Goal: Use online tool/utility: Utilize a website feature to perform a specific function

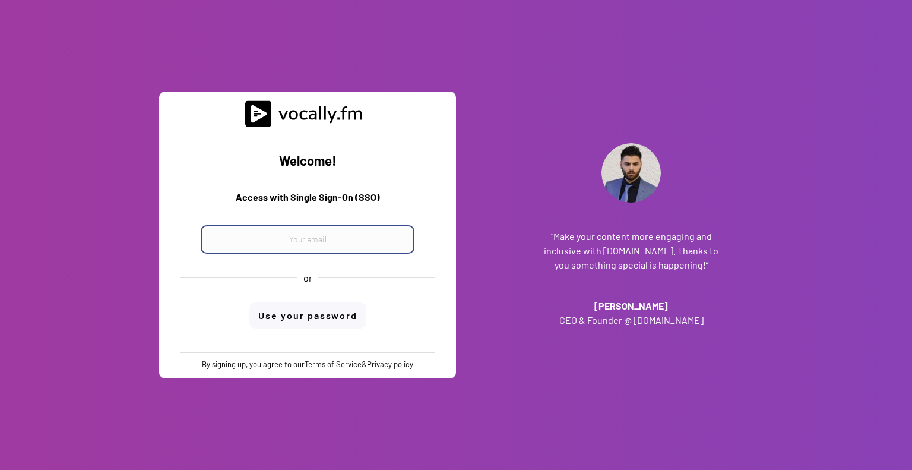
click at [363, 239] on input "email" at bounding box center [308, 239] width 214 height 29
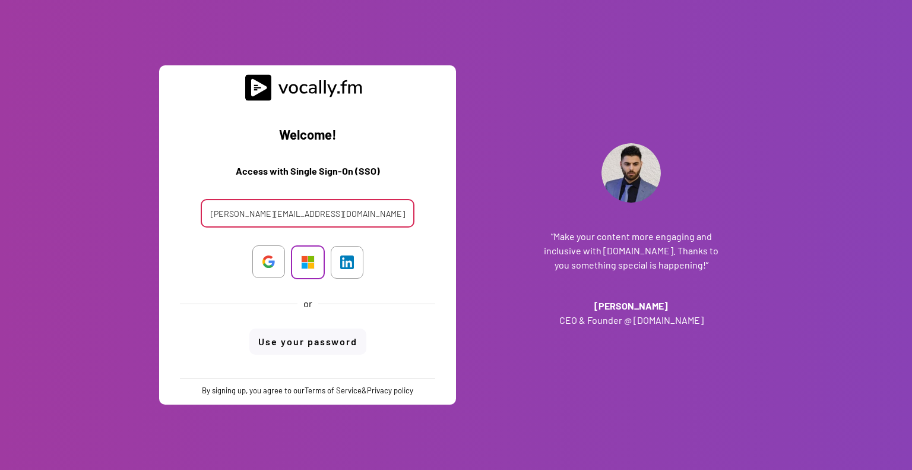
type input "francescopio.graziano@external.eni.com"
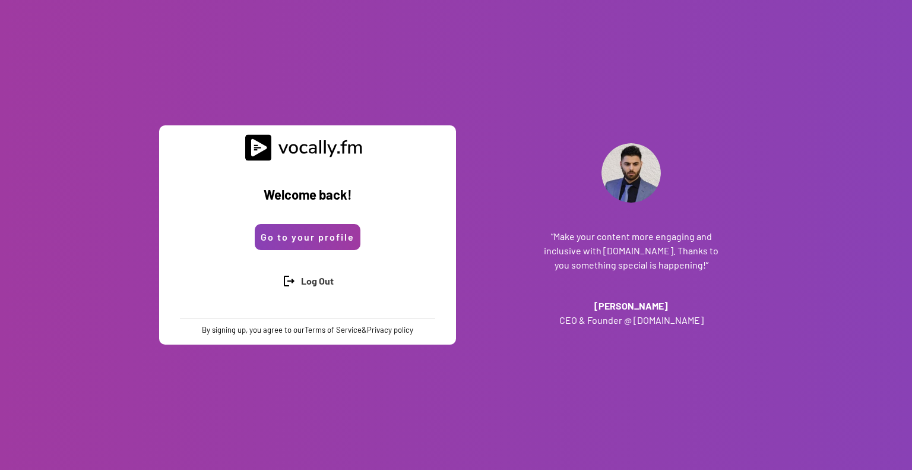
click at [271, 237] on button "Go to your profile" at bounding box center [308, 237] width 106 height 26
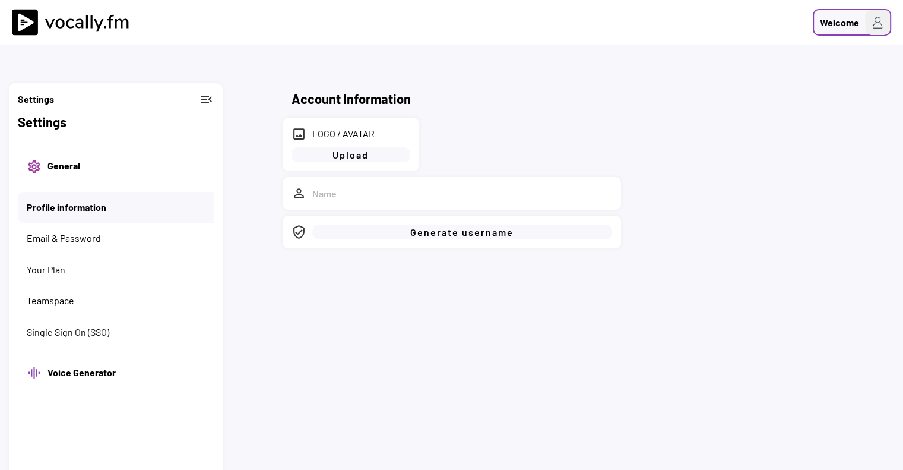
click at [867, 28] on img at bounding box center [877, 22] width 25 height 25
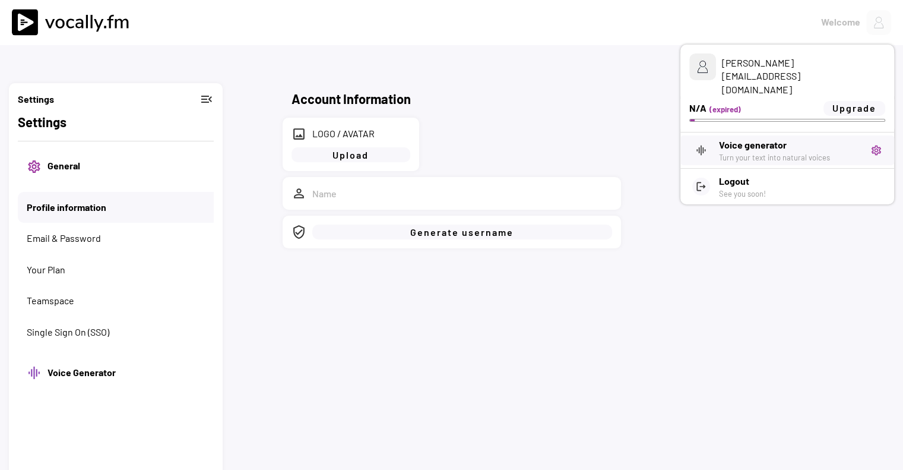
click at [769, 138] on h3 "Voice generator" at bounding box center [790, 145] width 143 height 14
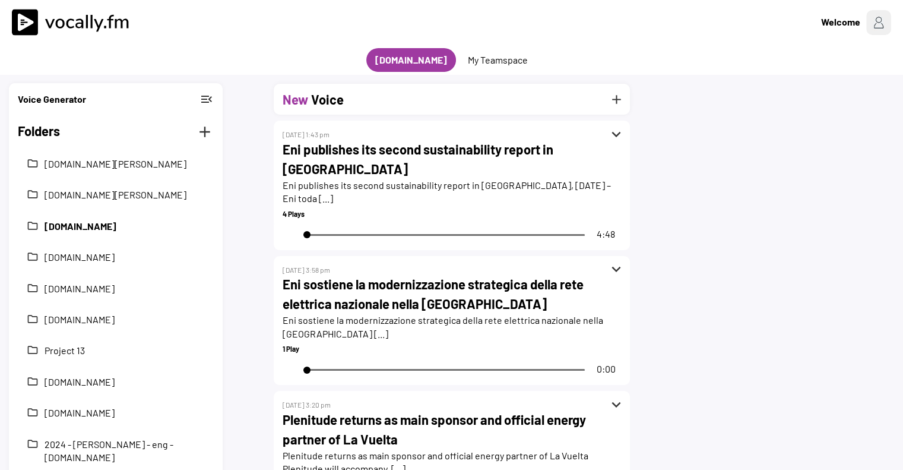
click at [107, 235] on div "folder [DOMAIN_NAME]" at bounding box center [116, 226] width 196 height 25
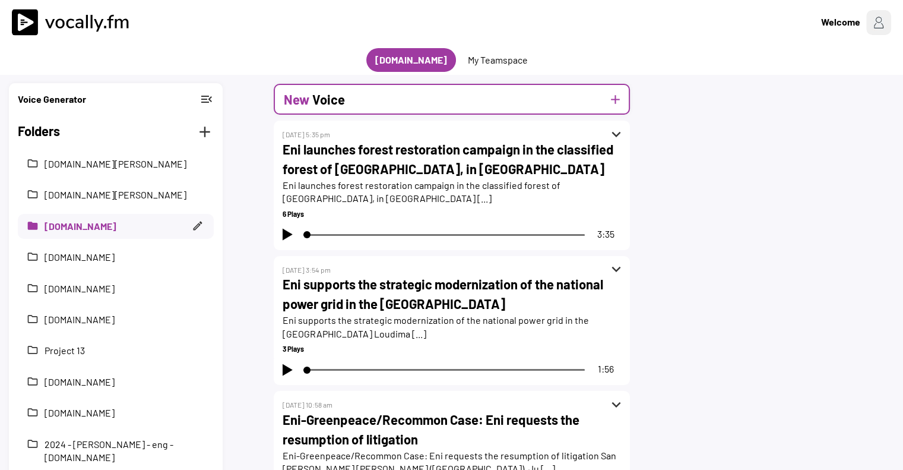
click at [560, 93] on div "New Voice add" at bounding box center [452, 99] width 356 height 31
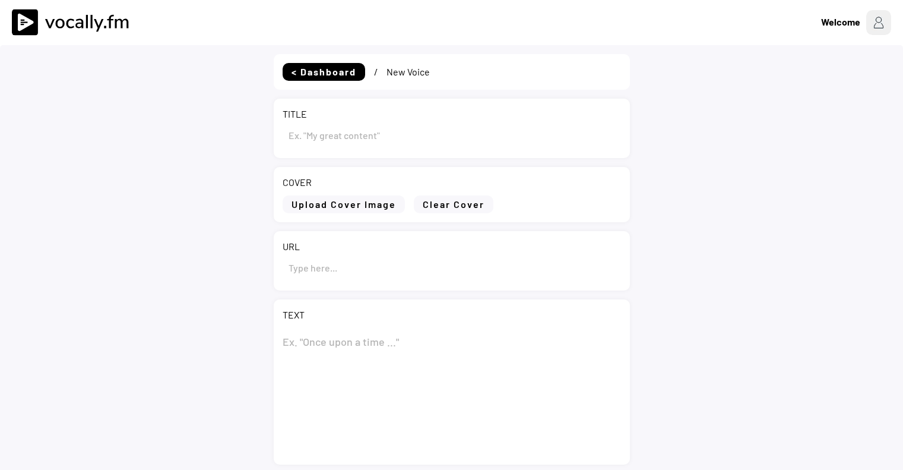
type input "Draft"
select select ""PLACEHOLDER_1427118222253""
click at [363, 136] on input "input" at bounding box center [452, 135] width 339 height 29
paste input "Eni Mexico and the Government of the State of Tabasco renew Memorandum of Under…"
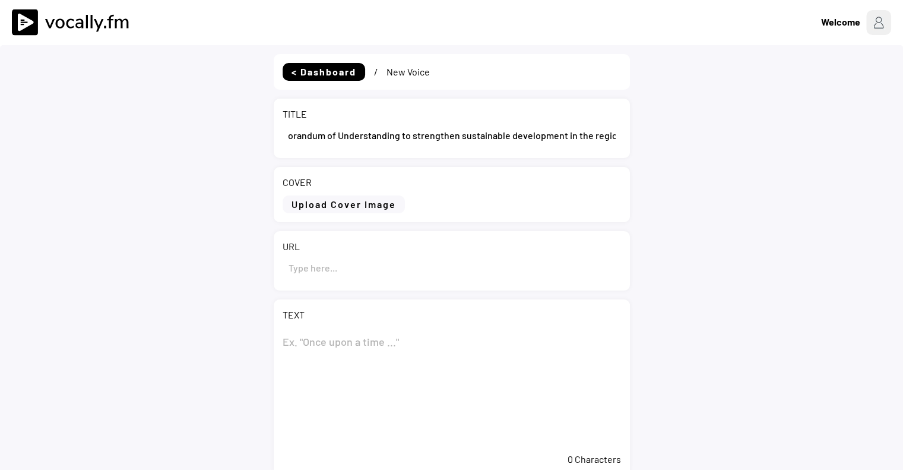
type input "Eni Mexico and the Government of the State of Tabasco renew Memorandum of Under…"
click at [350, 335] on textarea at bounding box center [452, 387] width 339 height 119
paste textarea "Eni Mexico and the Government of the State of Tabasco renew Memorandum of Under…"
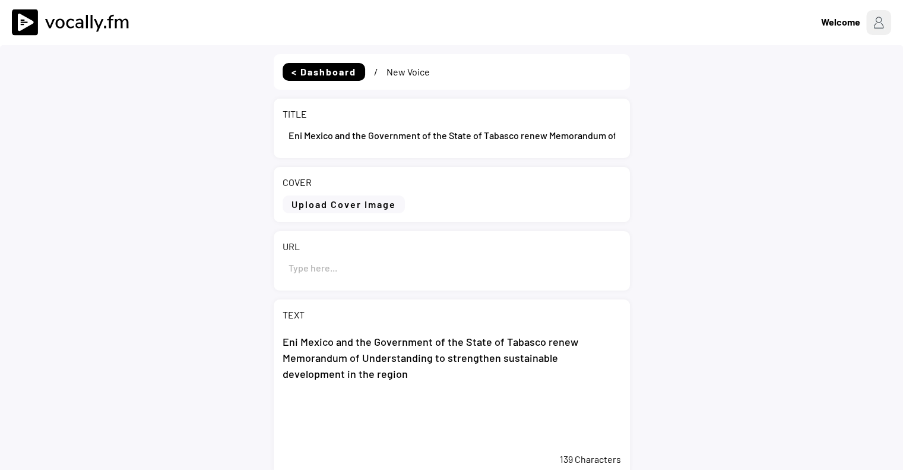
scroll to position [119, 0]
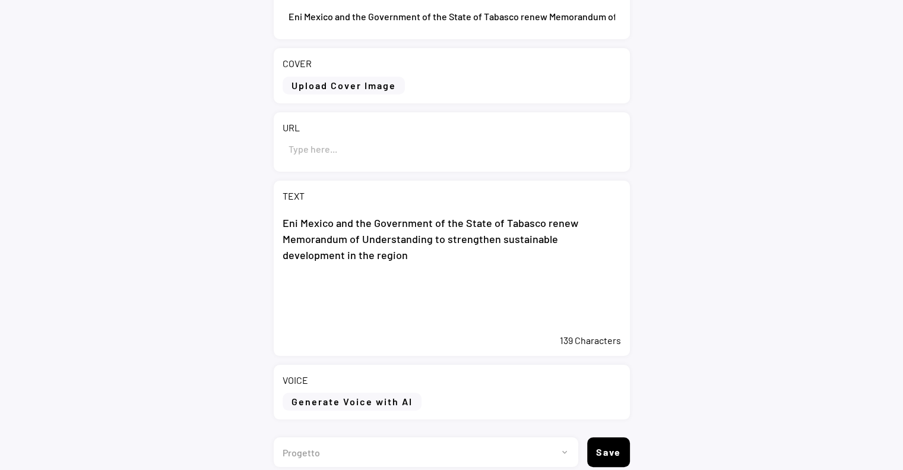
click at [381, 261] on textarea "Eni Mexico and the Government of the State of Tabasco renew Memorandum of Under…" at bounding box center [452, 268] width 339 height 119
paste textarea "Mexico City (Mexico), September 11, 2025 – Eni Mexico renewed today a six-year …"
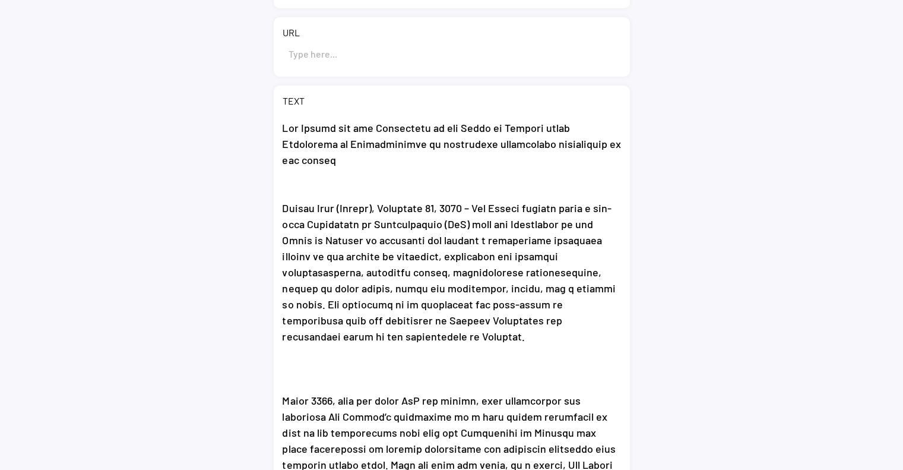
scroll to position [95, 0]
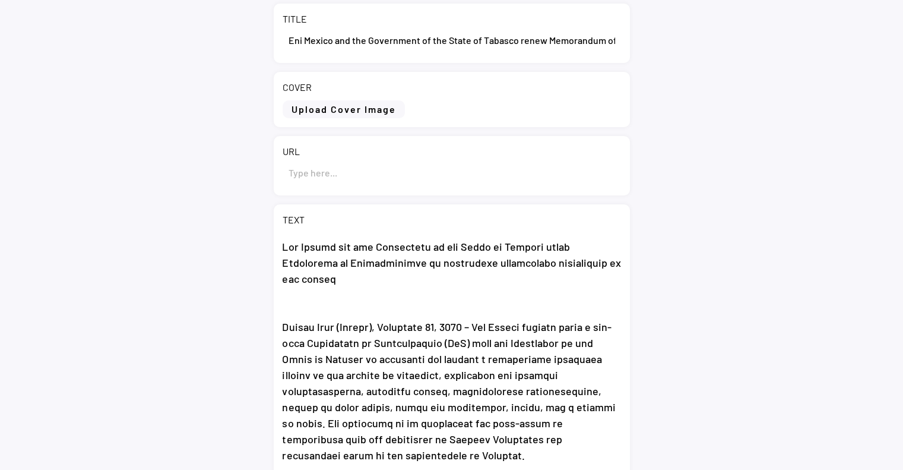
type textarea "Eni Mexico and the Government of the State of Tabasco renew Memorandum of Under…"
click at [377, 175] on input "input" at bounding box center [452, 172] width 339 height 29
paste input "https://www.eni.com/en-IT/media/news/2025/09/eni-mexico-and-government-of-state…"
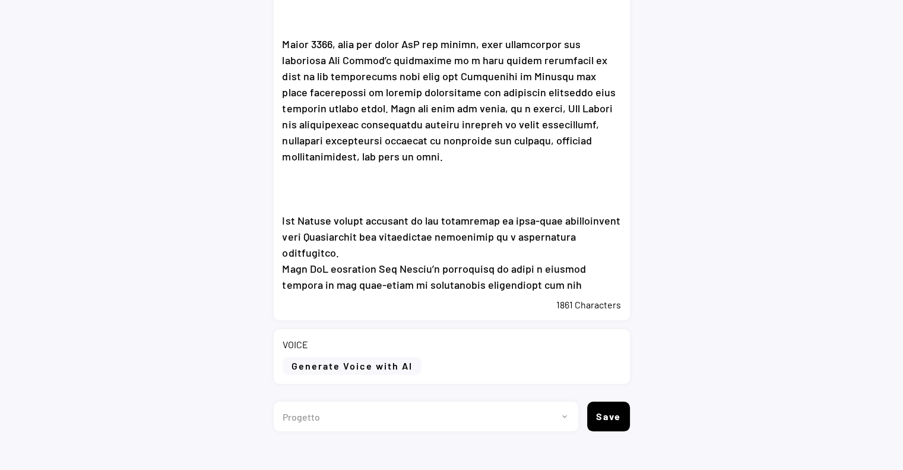
scroll to position [328, 0]
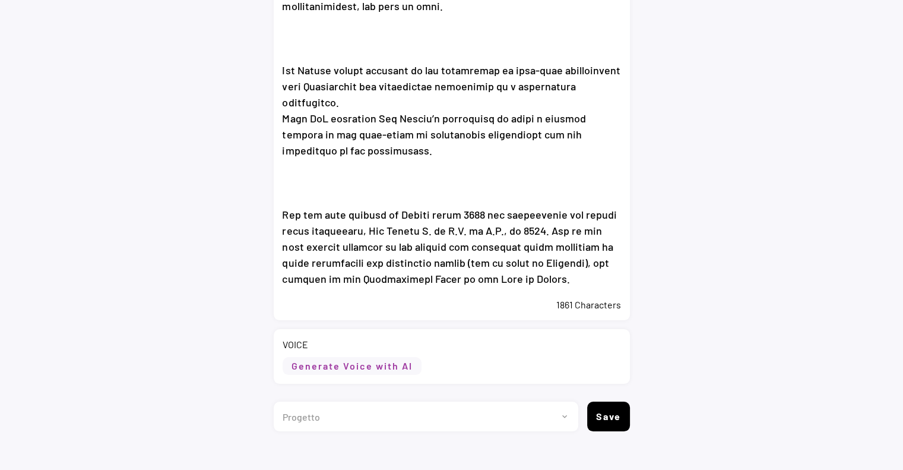
type input "https://www.eni.com/en-IT/media/news/2025/09/eni-mexico-and-government-of-state…"
click at [409, 368] on button "Generate Voice with AI" at bounding box center [352, 366] width 139 height 18
select select ""chat""
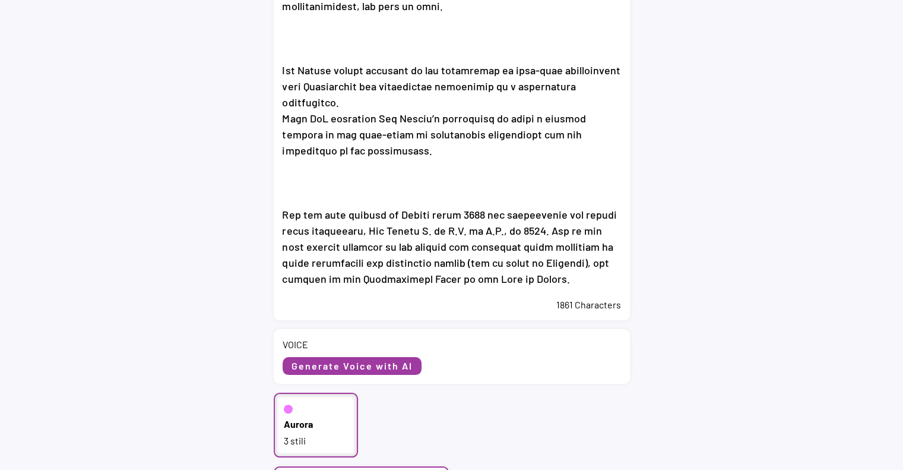
scroll to position [511, 0]
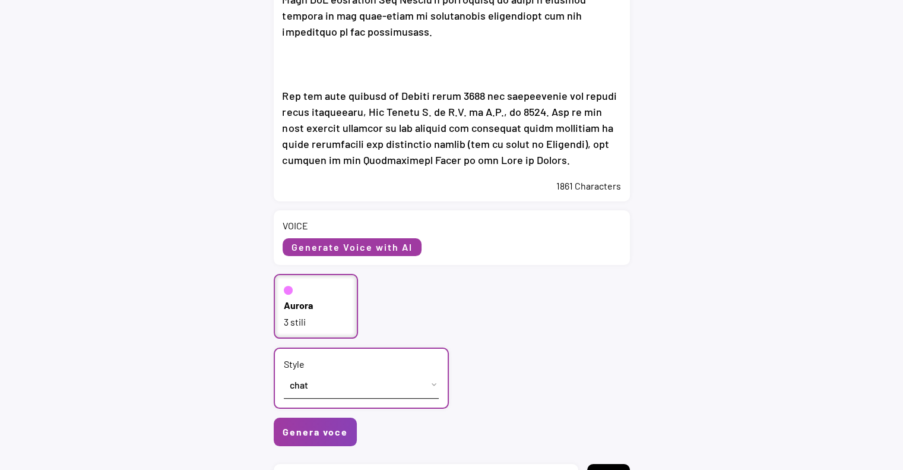
click at [323, 322] on div "3 stili" at bounding box center [316, 321] width 65 height 13
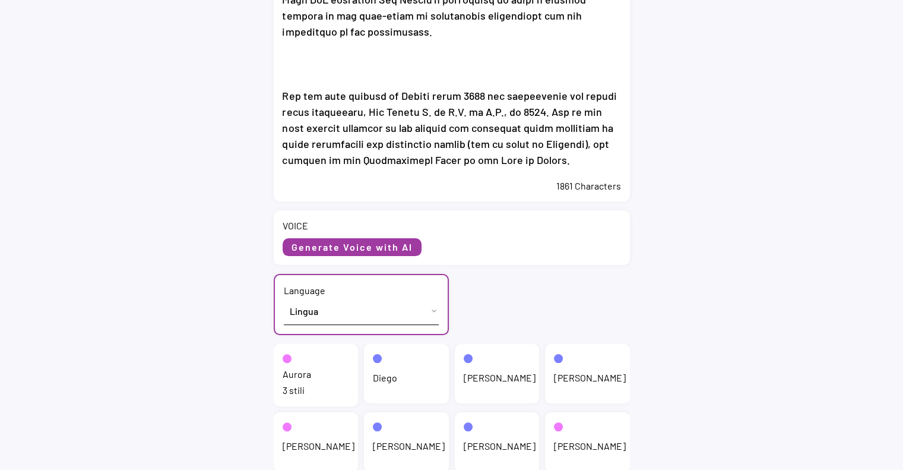
click at [331, 314] on select "Lingua English (US) French (France) Italian (Italy)" at bounding box center [361, 311] width 155 height 27
select select ""English (US)""
click at [284, 298] on select "Lingua English (US) French (France) Italian (Italy)" at bounding box center [361, 311] width 155 height 27
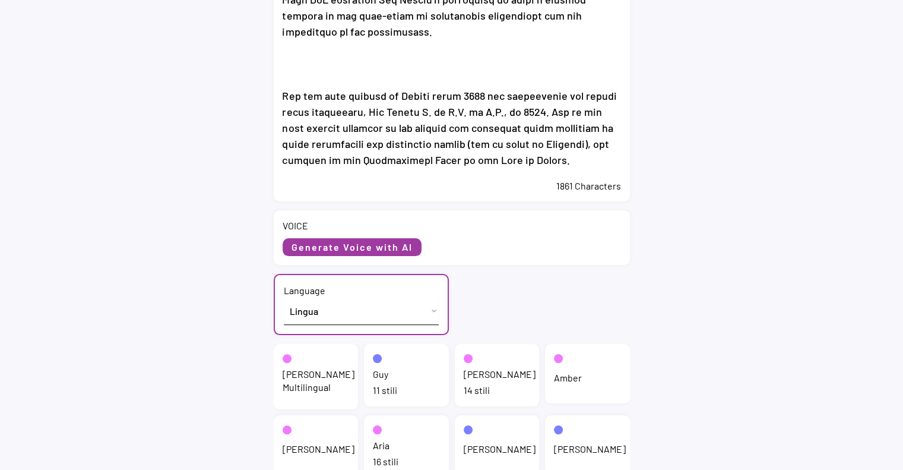
scroll to position [570, 0]
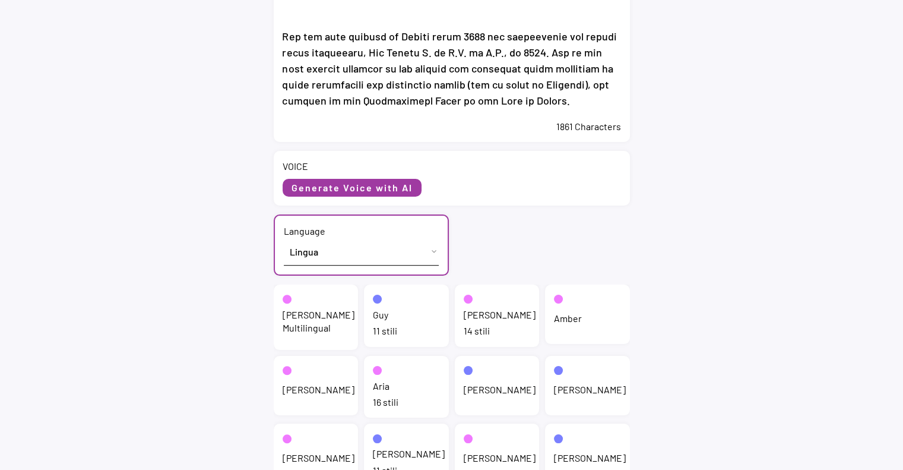
click at [504, 330] on div "14 stili" at bounding box center [497, 330] width 67 height 13
select select ""chat""
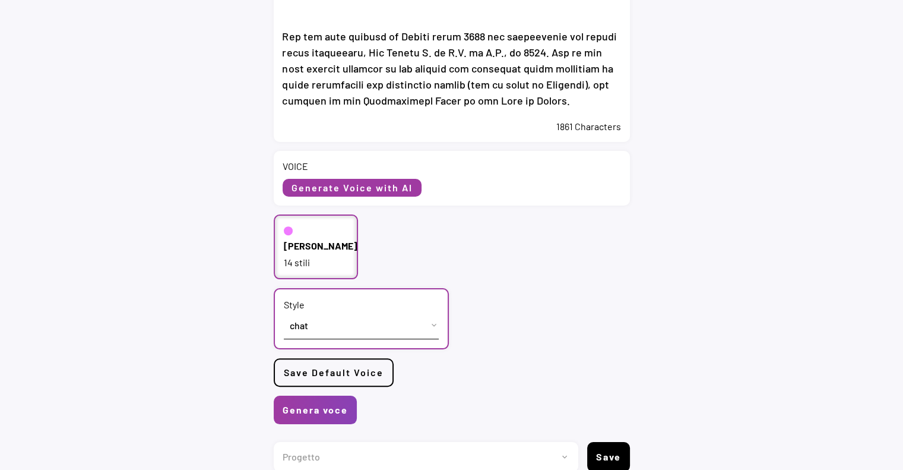
click at [358, 320] on select "Stile assistant chat customerservice newscast angry cheerful sad excited friend…" at bounding box center [361, 325] width 155 height 27
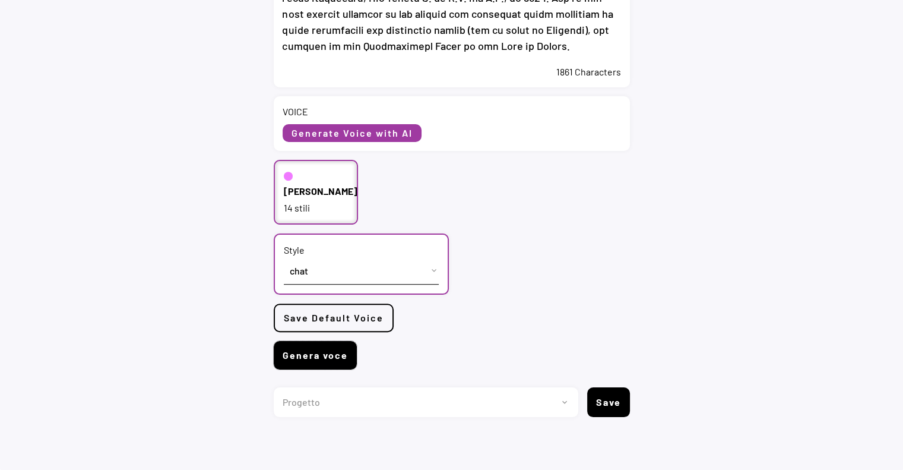
click at [349, 361] on button "Genera voce" at bounding box center [315, 355] width 83 height 29
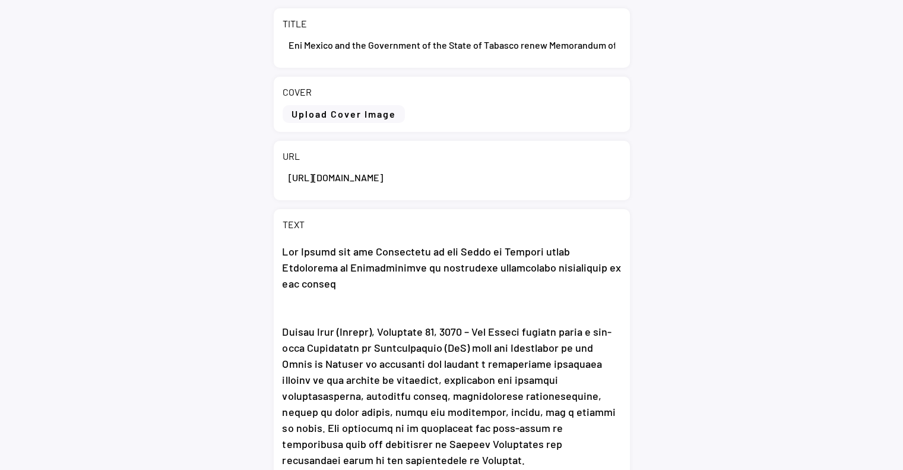
scroll to position [0, 0]
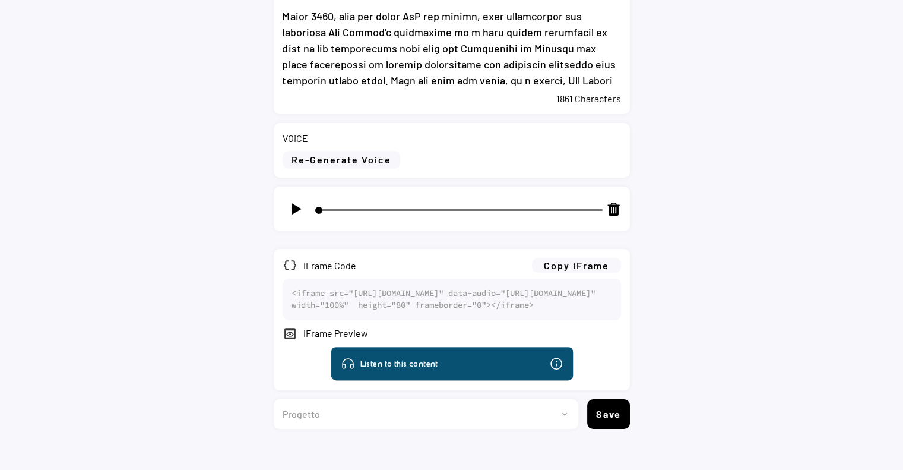
scroll to position [658, 0]
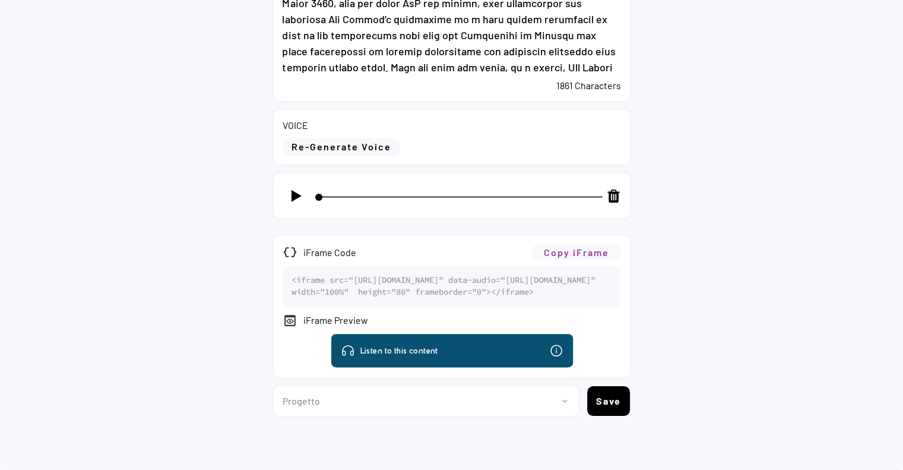
click at [556, 245] on button "Copy iFrame" at bounding box center [576, 252] width 89 height 15
click at [375, 393] on select "Progetto 2023 - cs - eng - eni.com 2023 - cs - ita - eni.com 2023 - storie - it…" at bounding box center [422, 401] width 296 height 30
select select ""1348695171700984260__LOOKUP__1736529595474x673368019342983200""
click at [274, 386] on select "Progetto 2023 - cs - eng - eni.com 2023 - cs - ita - eni.com 2023 - storie - it…" at bounding box center [422, 401] width 296 height 30
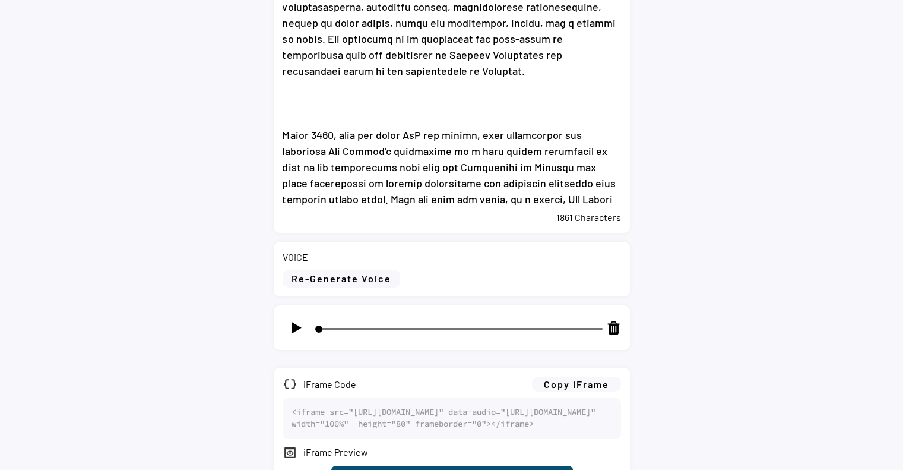
scroll to position [598, 0]
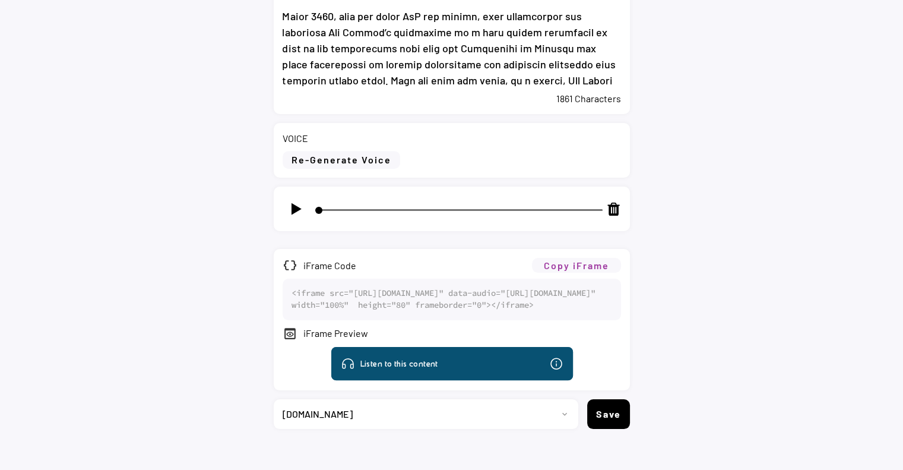
click at [554, 262] on button "Copy iFrame" at bounding box center [576, 265] width 89 height 15
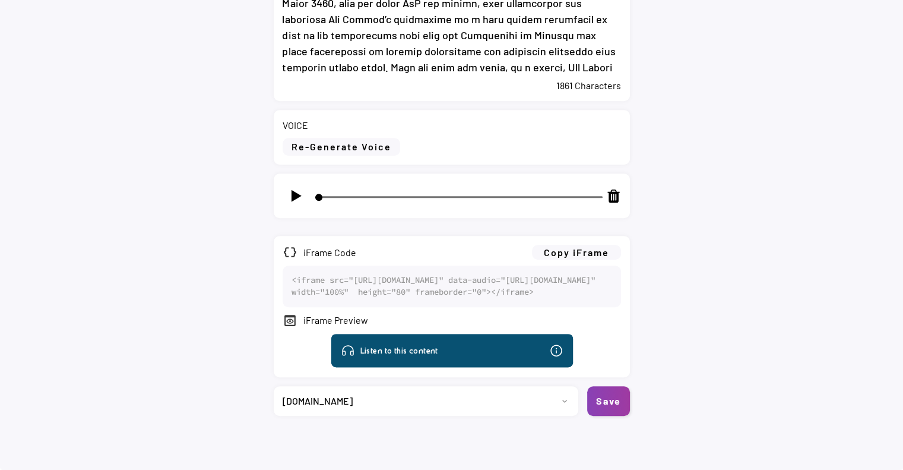
click at [594, 403] on button "Save" at bounding box center [608, 401] width 43 height 30
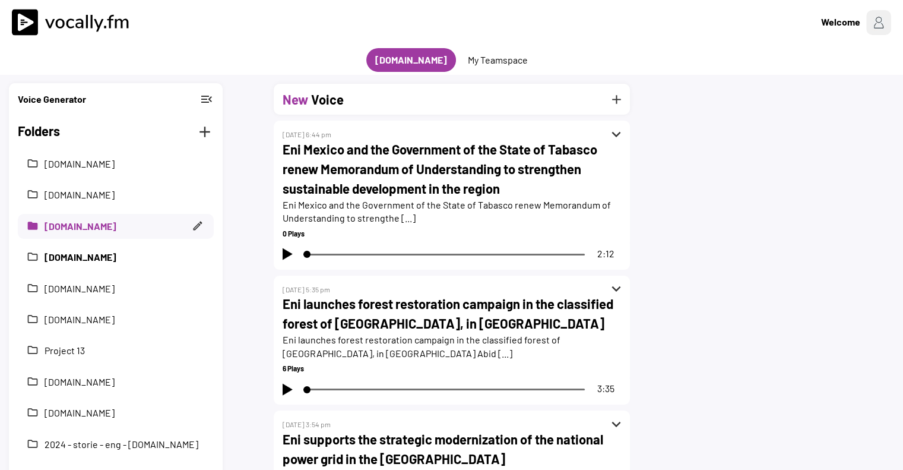
click at [118, 248] on div "folder [DOMAIN_NAME]" at bounding box center [116, 257] width 196 height 25
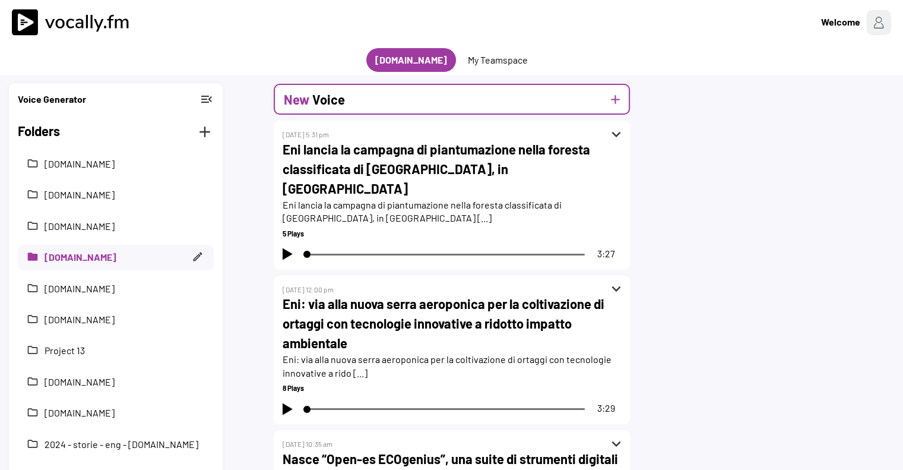
click at [375, 102] on div "New Voice add" at bounding box center [452, 99] width 356 height 31
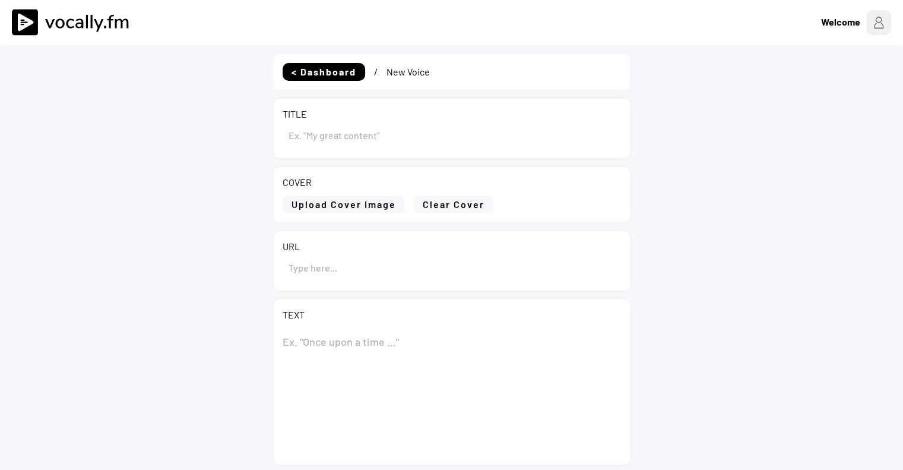
type input "Draft"
click at [342, 146] on input "input" at bounding box center [452, 135] width 339 height 29
select select ""1348695171700984260__LOOKUP__1736529595474x673368019342983200""
paste input "Eni Mexico e il Governatorato di Tabasco rinnovano il Memorandum of Understandi…"
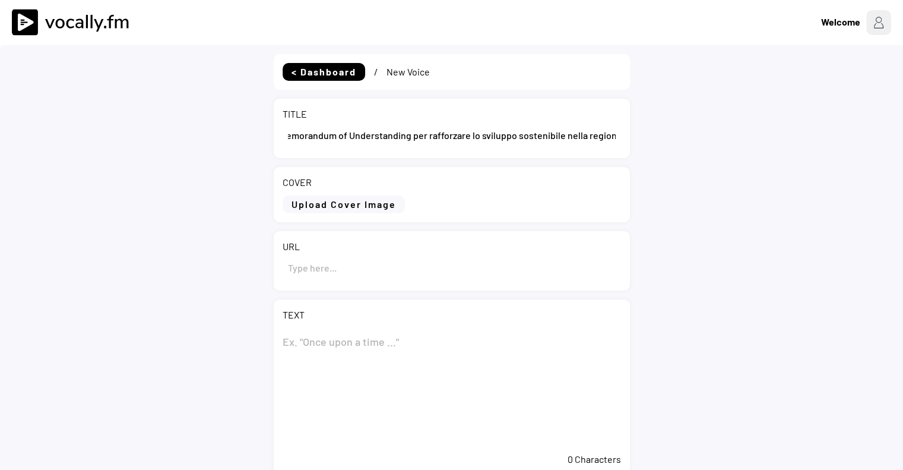
type input "Eni Mexico e il Governatorato di Tabasco rinnovano il Memorandum of Understandi…"
click at [361, 266] on input "input" at bounding box center [452, 267] width 339 height 29
click at [335, 345] on textarea at bounding box center [452, 387] width 339 height 119
paste textarea "Eni Mexico e il Governatorato di Tabasco rinnovano il Memorandum of Understandi…"
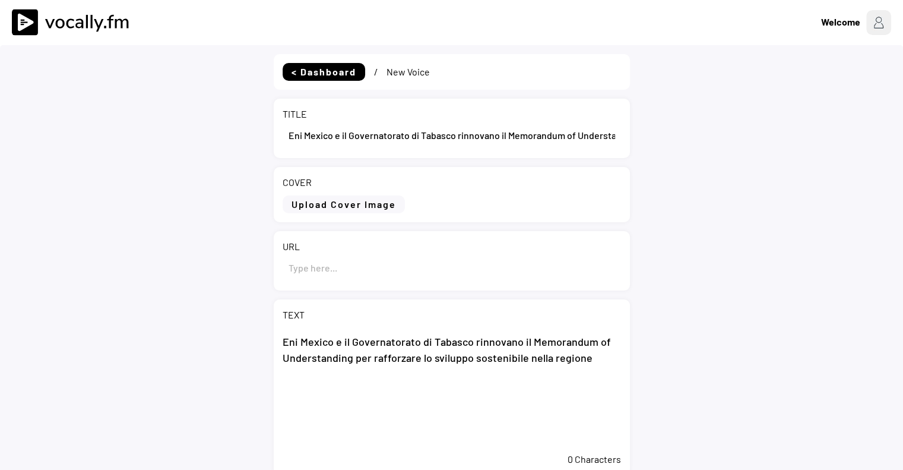
type textarea "Eni Mexico e il Governatorato di Tabasco rinnovano il Memorandum of Understandi…"
click at [377, 270] on input "input" at bounding box center [452, 267] width 339 height 29
paste input "[URL][DOMAIN_NAME]"
type input "[URL][DOMAIN_NAME]"
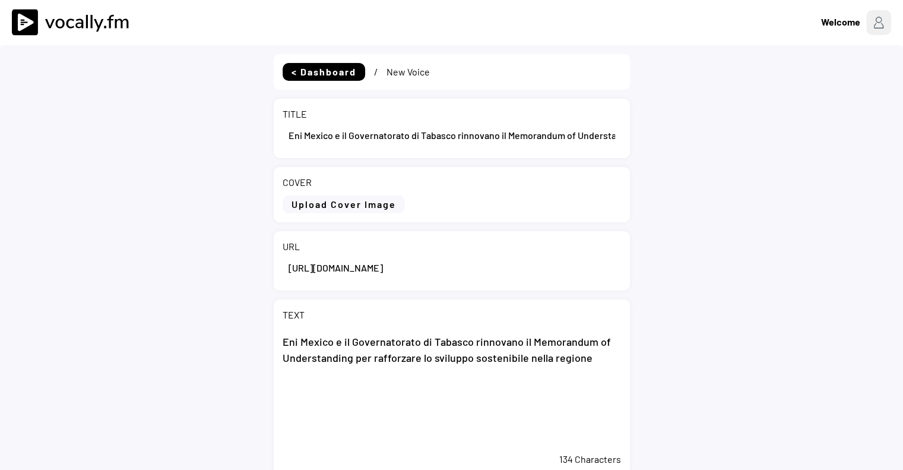
scroll to position [170, 0]
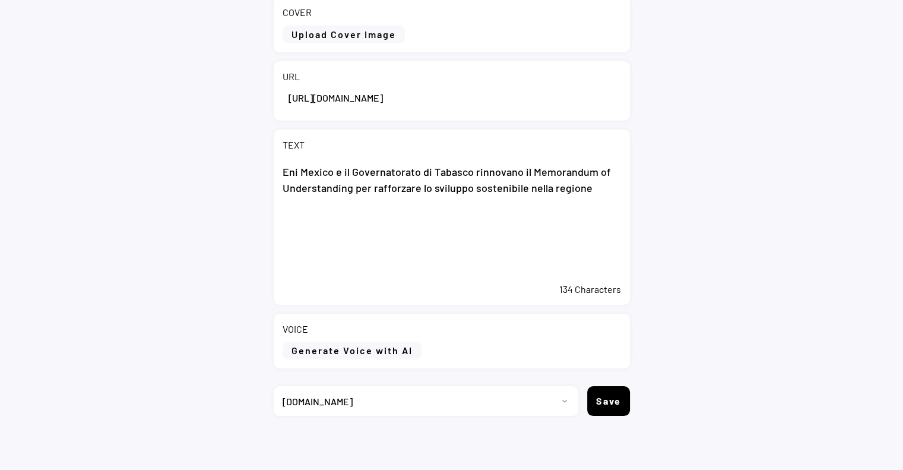
click at [608, 231] on textarea "Eni Mexico e il Governatorato di Tabasco rinnovano il Memorandum of Understandi…" at bounding box center [452, 217] width 339 height 119
paste textarea "Lorem ips Dolorsi (Ametcon), 93 adipiscin 6605 – Eli Seddoe te incididun utla e…"
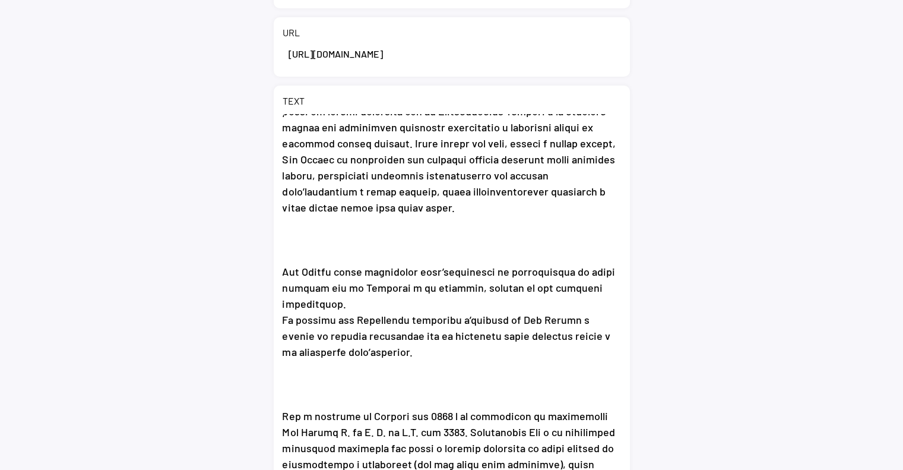
scroll to position [407, 0]
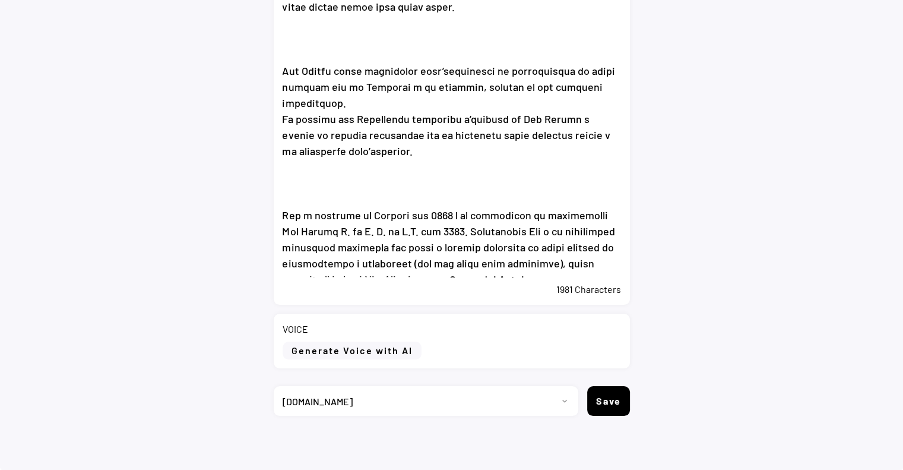
type textarea "Lor Ipsumd s am Consecteturad el Seddoei temporinc ut Laboreetdo ma Aliquaenima…"
click at [422, 338] on div "VOICE Generate Voice with AI" at bounding box center [452, 341] width 356 height 55
click at [403, 349] on button "Generate Voice with AI" at bounding box center [352, 351] width 139 height 18
select select ""chat""
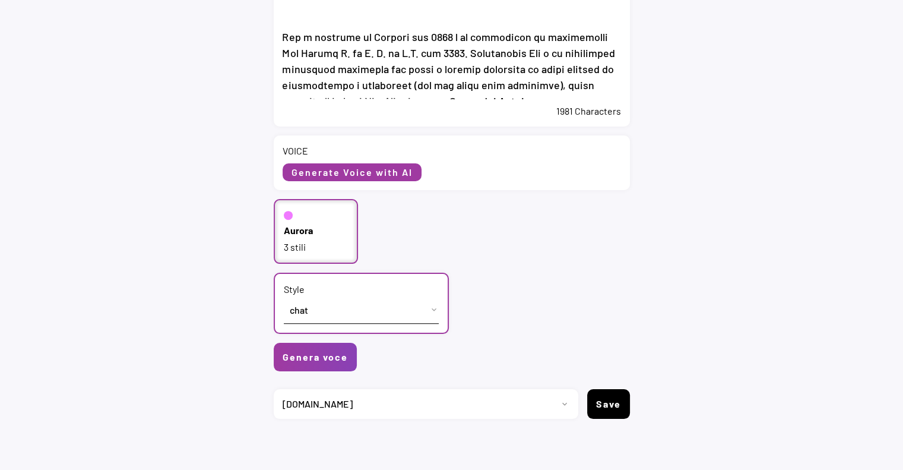
scroll to position [587, 0]
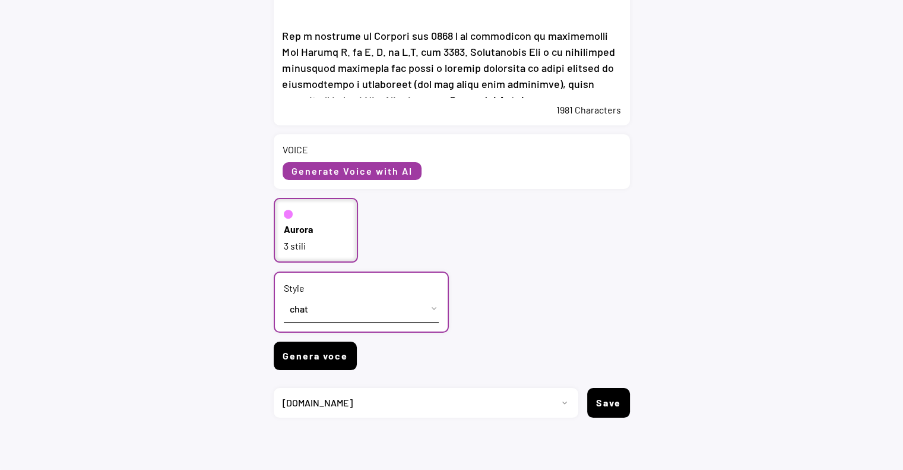
click at [340, 356] on button "Genera voce" at bounding box center [315, 356] width 83 height 29
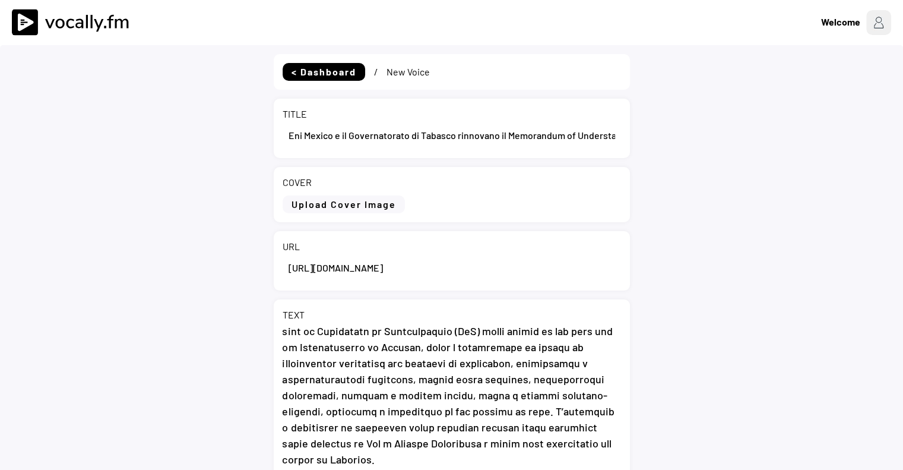
scroll to position [0, 0]
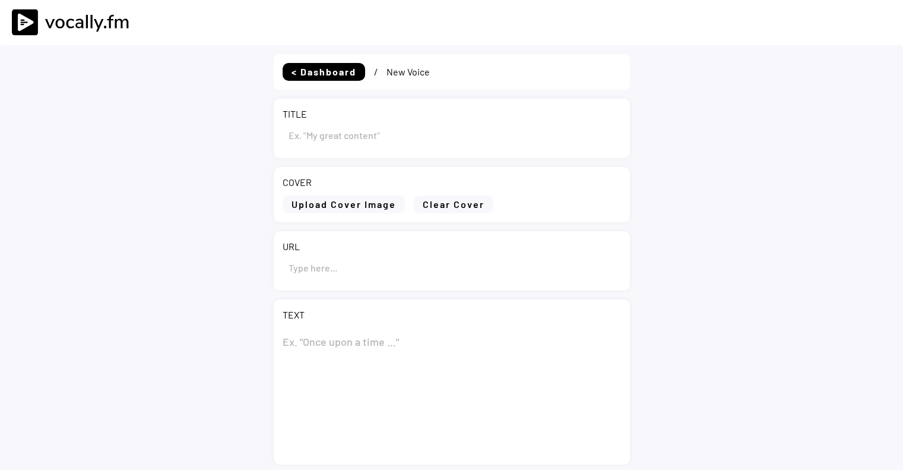
type input "Eni Mexico e il Governatorato di Tabasco rinnovano il Memorandum of Understandi…"
type input "[URL][DOMAIN_NAME]"
type textarea "Lor Ipsumd s am Consecteturad el Seddoei temporinc ut Laboreetdo ma Aliquaenima…"
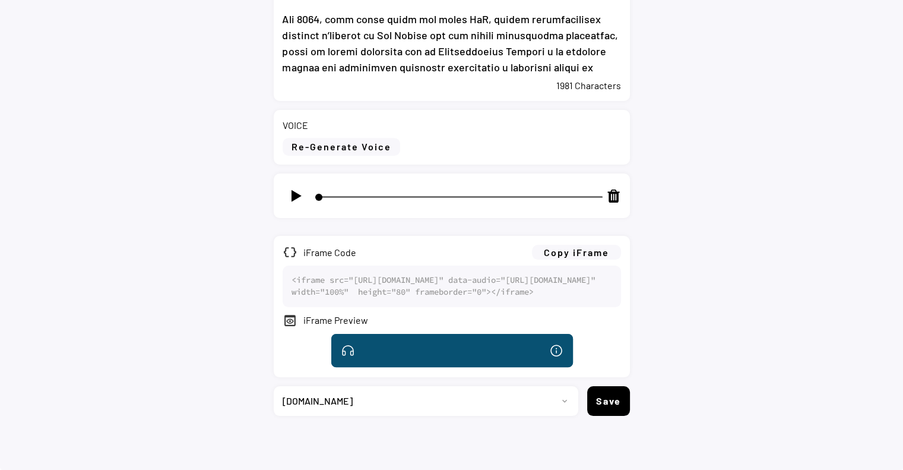
scroll to position [658, 0]
click at [609, 245] on button "Copy iFrame" at bounding box center [576, 252] width 89 height 15
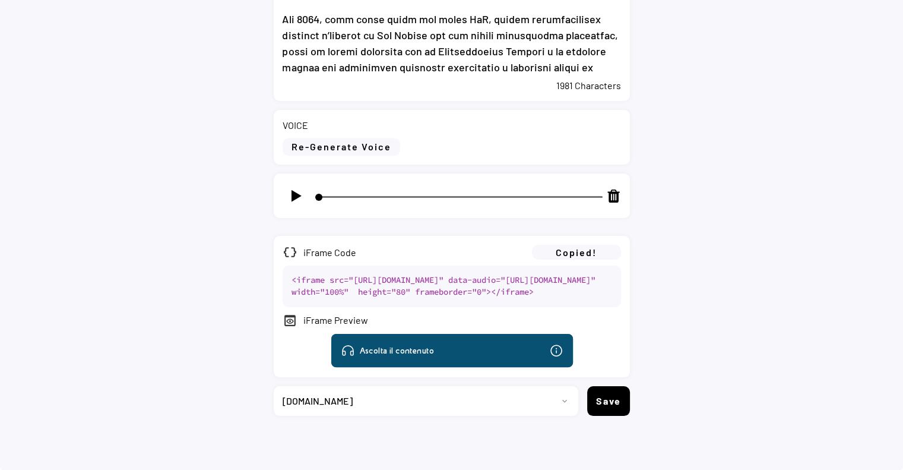
click at [474, 407] on select "Progetto 2023 - cs - eng - eni.com 2023 - cs - ita - eni.com 2023 - storie - it…" at bounding box center [422, 401] width 296 height 30
select select ""1348695171700984260__LOOKUP__1736529585216x422194726936772600""
click at [274, 386] on select "Progetto 2023 - cs - eng - eni.com 2023 - cs - ita - eni.com 2023 - storie - it…" at bounding box center [422, 401] width 296 height 30
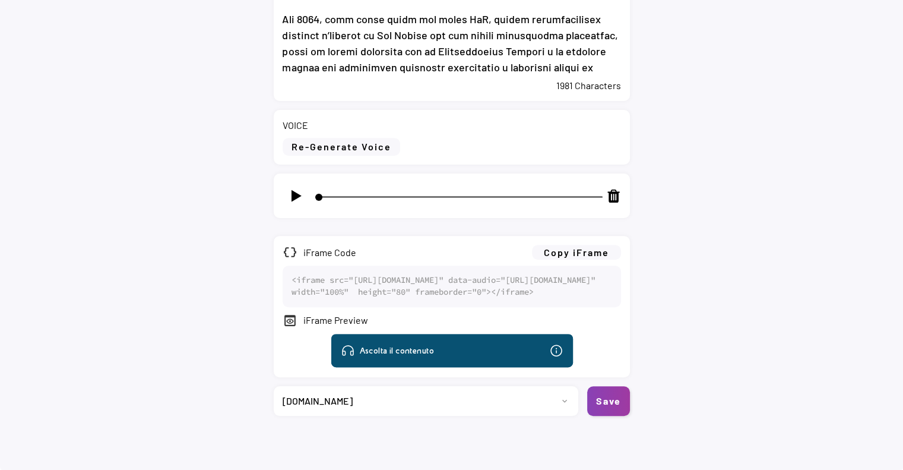
click at [610, 406] on button "Save" at bounding box center [608, 401] width 43 height 30
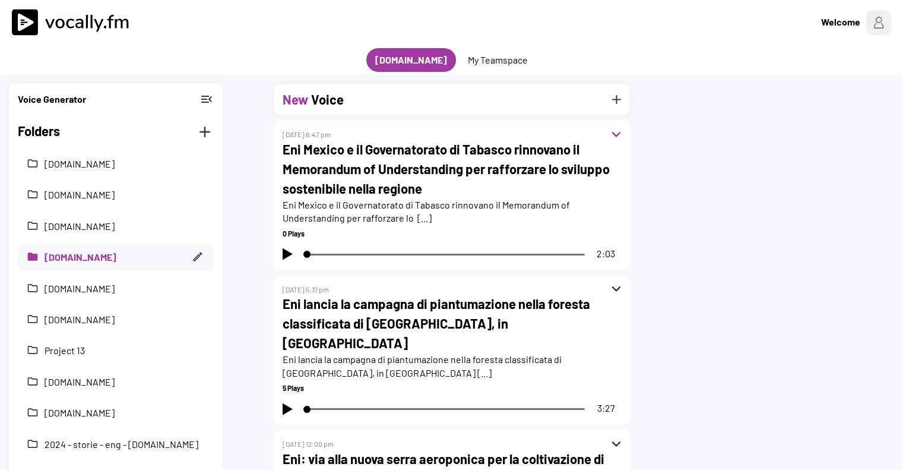
click at [612, 133] on button "expand_more" at bounding box center [617, 134] width 18 height 18
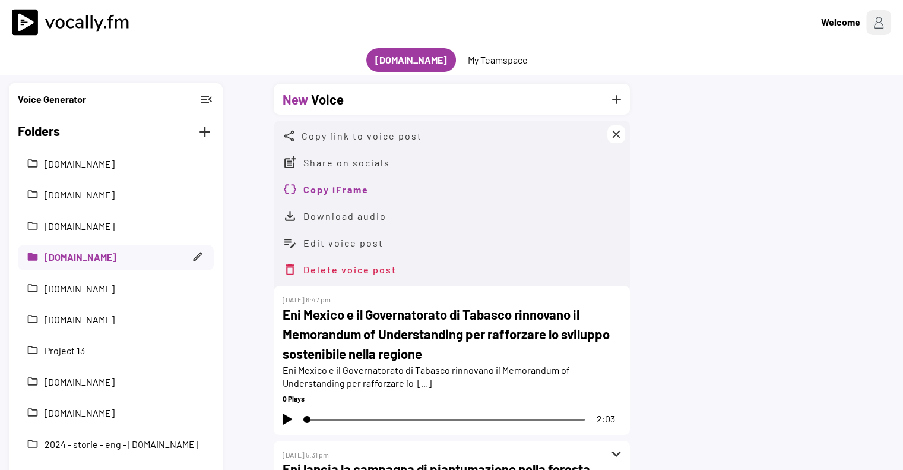
click at [327, 193] on button "Copy iFrame" at bounding box center [336, 189] width 65 height 15
